Goal: Find specific page/section: Find specific page/section

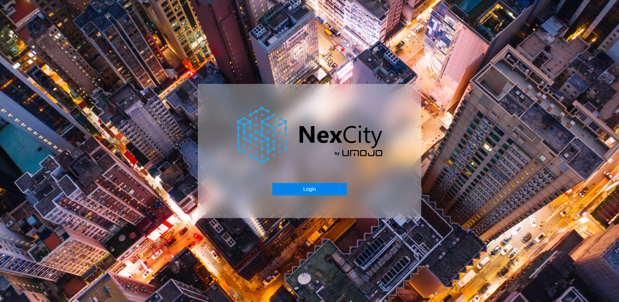
click at [315, 188] on button "Login" at bounding box center [309, 189] width 74 height 12
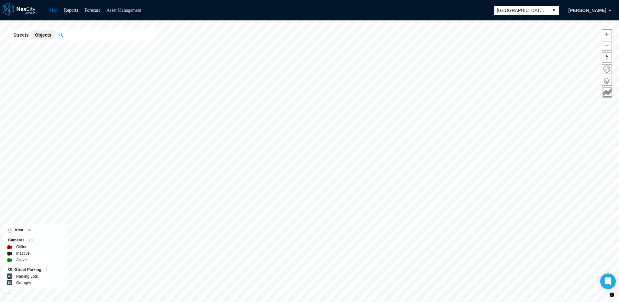
click at [132, 9] on link "Asset Management" at bounding box center [124, 10] width 35 height 5
